Goal: Check status: Check status

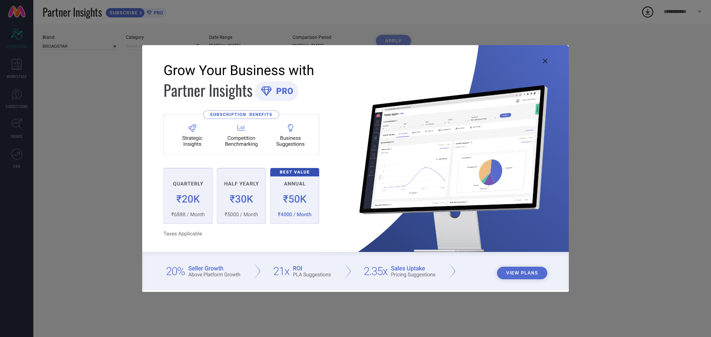
type input "All"
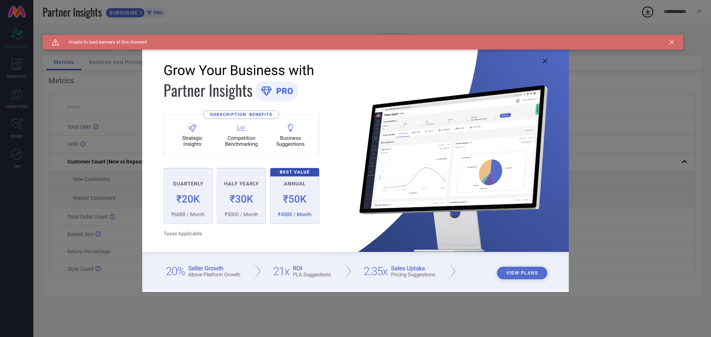
click at [545, 61] on icon at bounding box center [545, 61] width 4 height 4
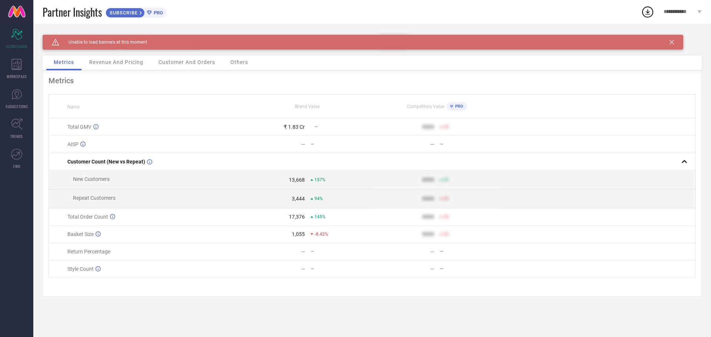
click at [673, 42] on icon at bounding box center [671, 42] width 4 height 4
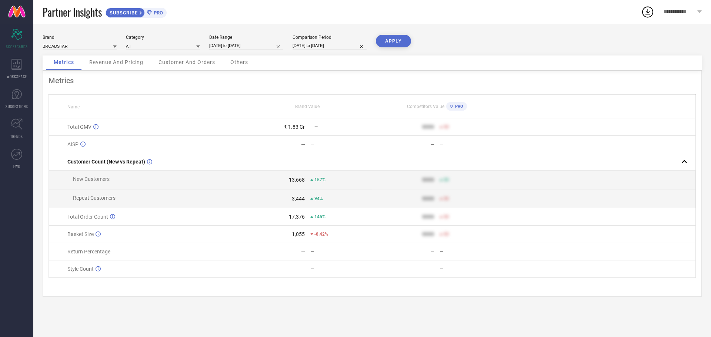
click at [240, 47] on input "28-08-2025 to 27-09-2025" at bounding box center [246, 46] width 74 height 8
select select "7"
select select "2025"
select select "8"
select select "2025"
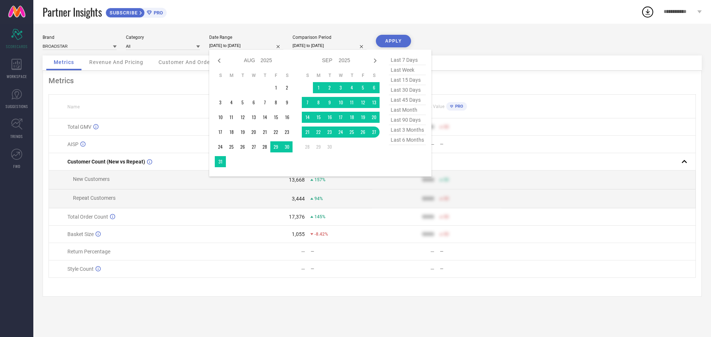
click at [400, 91] on span "last 30 days" at bounding box center [407, 90] width 37 height 10
type input "[DATE] to [DATE]"
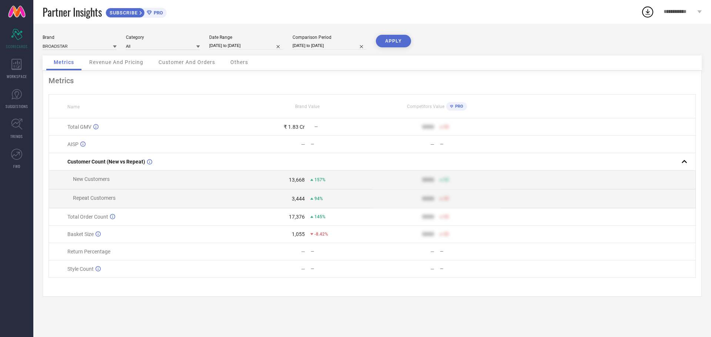
click at [320, 46] on input "28-08-2024 to 27-09-2024" at bounding box center [330, 46] width 74 height 8
select select "7"
select select "2024"
select select "8"
select select "2024"
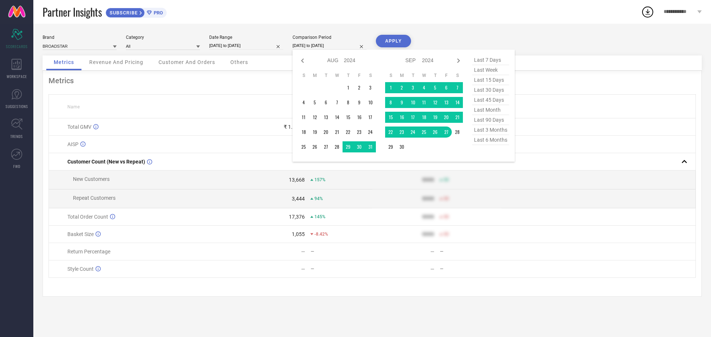
click at [481, 91] on span "last 30 days" at bounding box center [490, 90] width 37 height 10
type input "[DATE] to [DATE]"
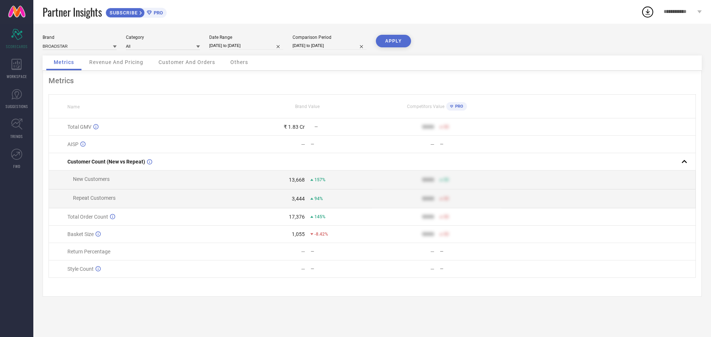
click at [390, 41] on button "APPLY" at bounding box center [393, 41] width 35 height 13
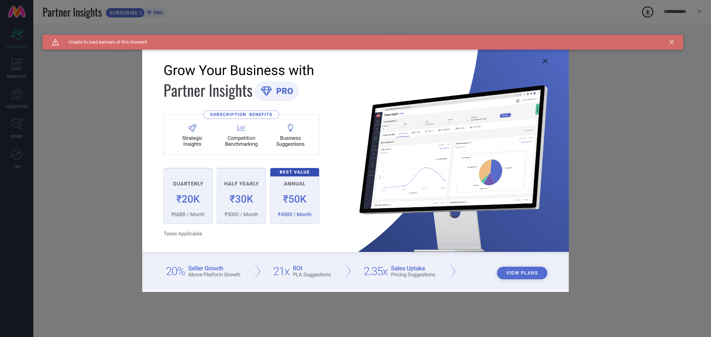
type input "All"
click at [544, 61] on icon at bounding box center [545, 61] width 4 height 4
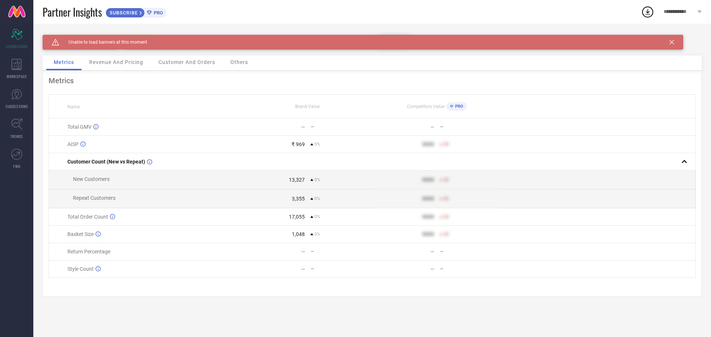
click at [671, 42] on icon at bounding box center [671, 42] width 4 height 4
